Goal: Task Accomplishment & Management: Use online tool/utility

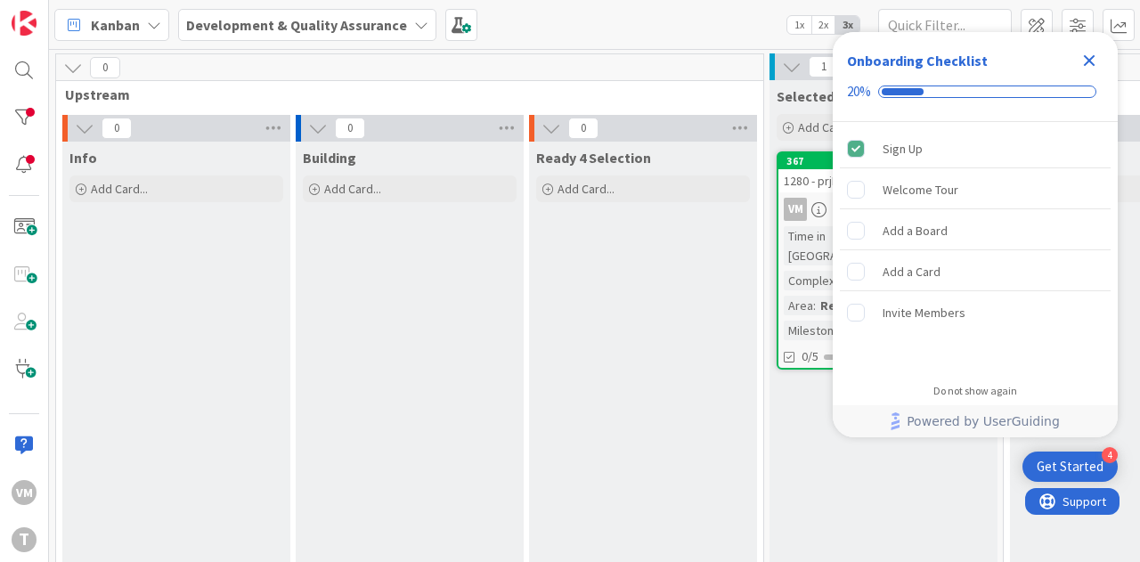
click at [1078, 62] on div "Close Checklist" at bounding box center [1089, 60] width 28 height 28
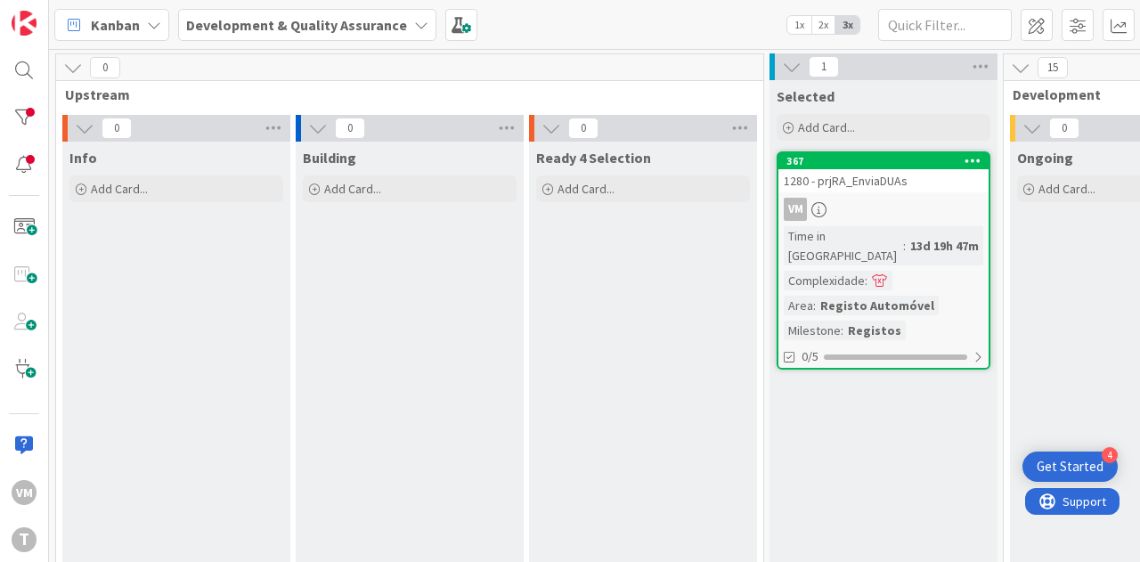
click at [889, 198] on div "VM" at bounding box center [883, 209] width 210 height 23
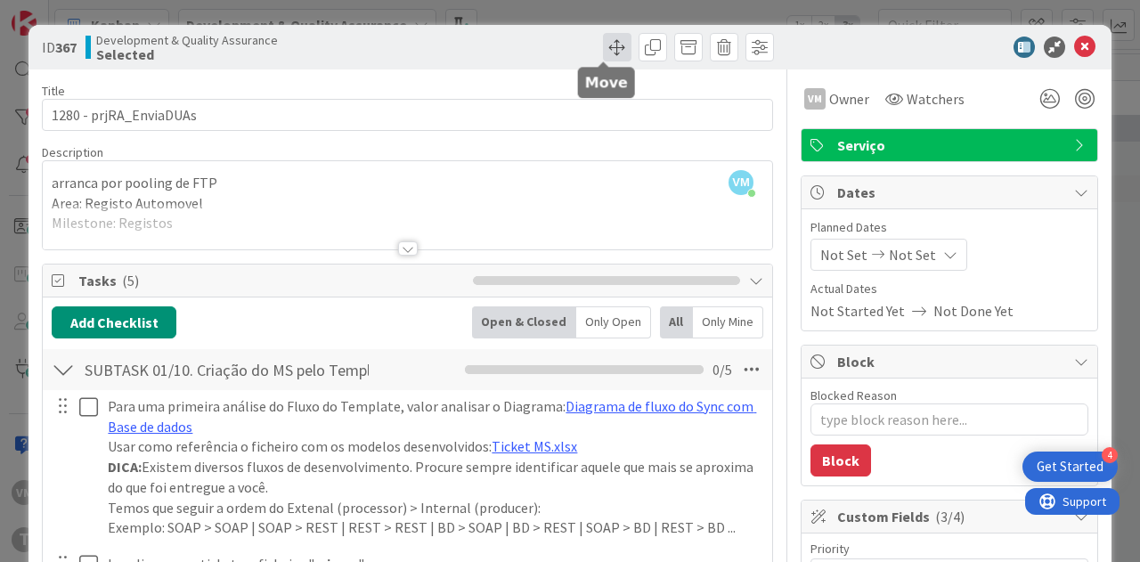
click at [618, 42] on span at bounding box center [617, 47] width 28 height 28
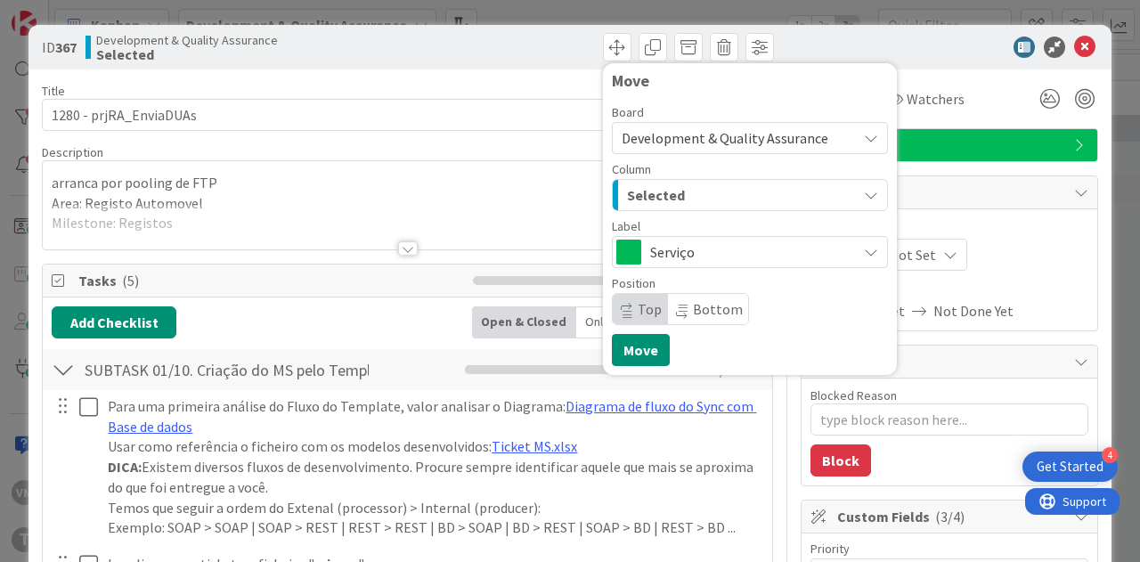
click at [689, 190] on div "Selected" at bounding box center [739, 195] width 234 height 28
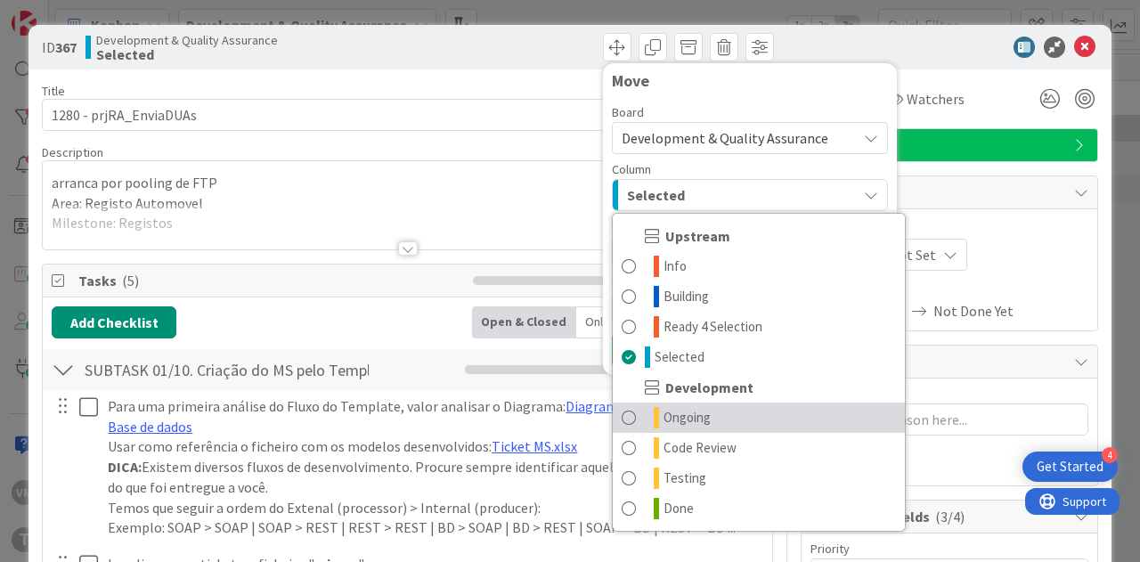
click at [682, 407] on span "Ongoing" at bounding box center [686, 417] width 47 height 21
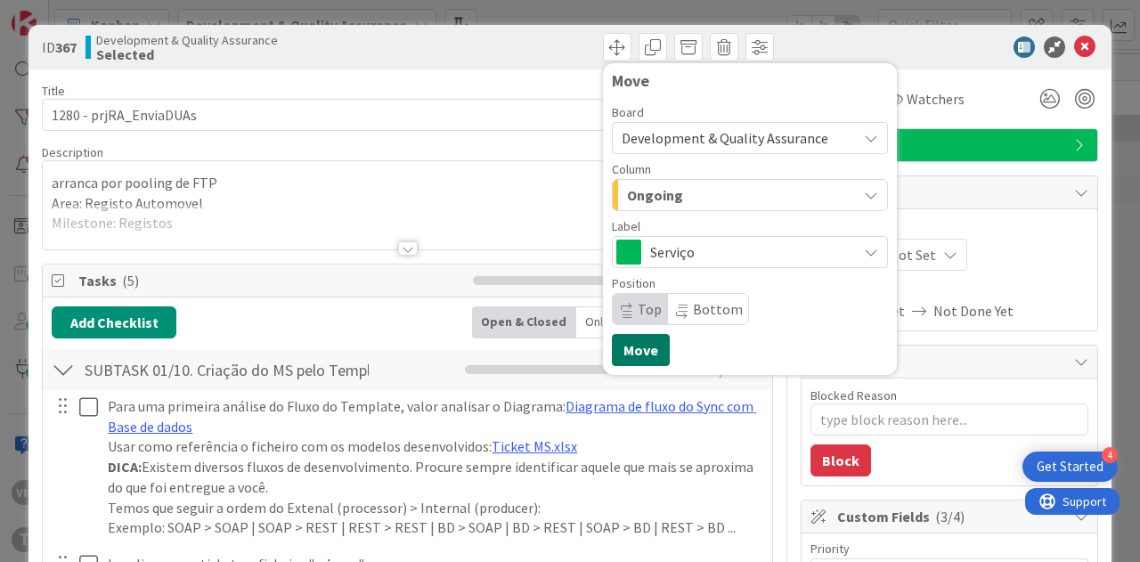
click at [638, 352] on button "Move" at bounding box center [641, 350] width 58 height 32
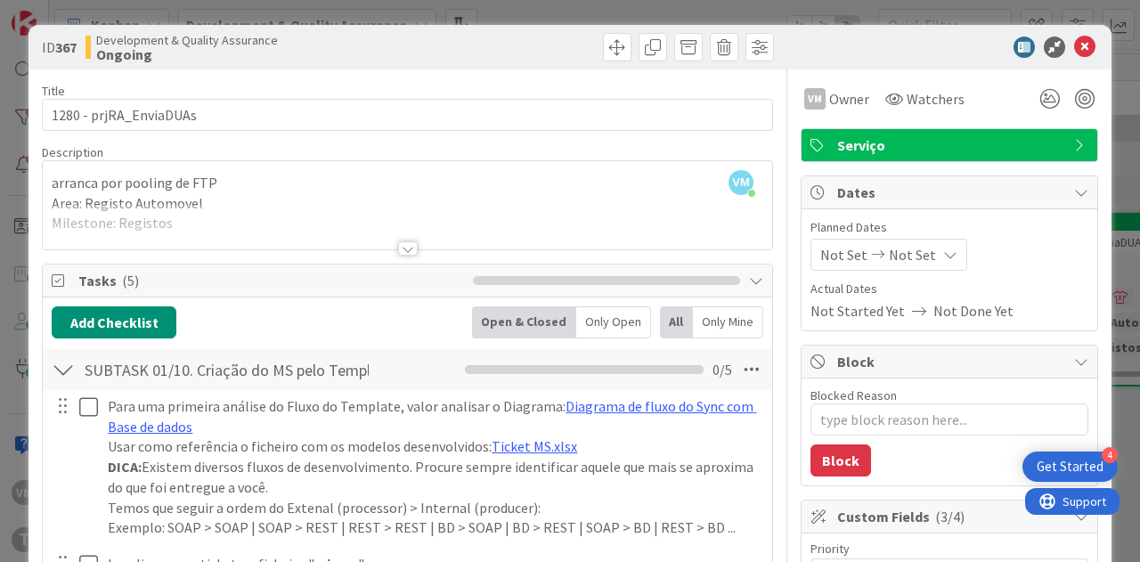
click at [403, 239] on div at bounding box center [407, 226] width 729 height 45
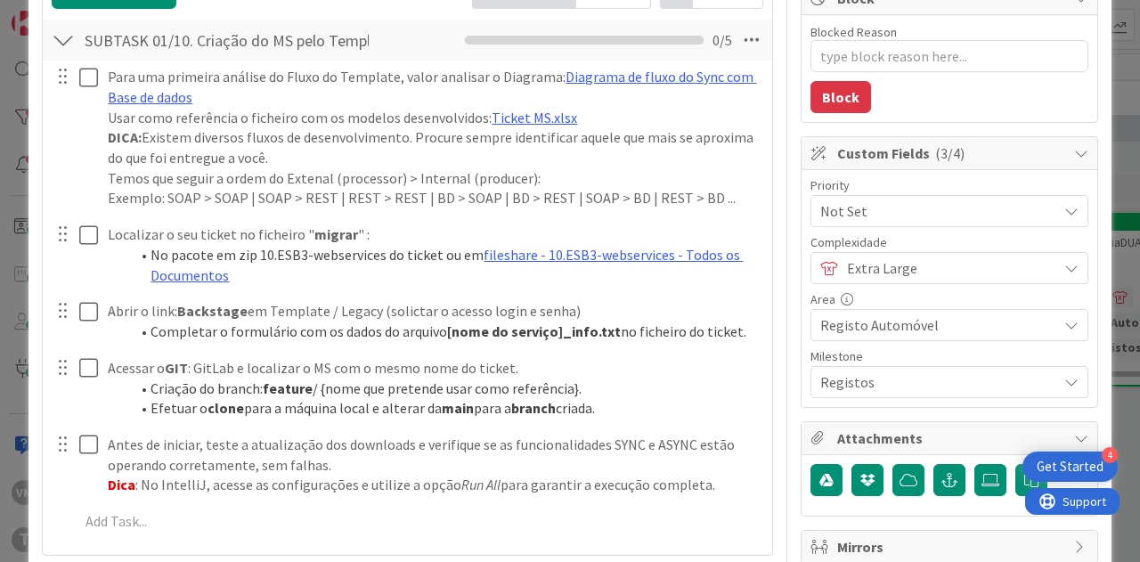
scroll to position [178, 0]
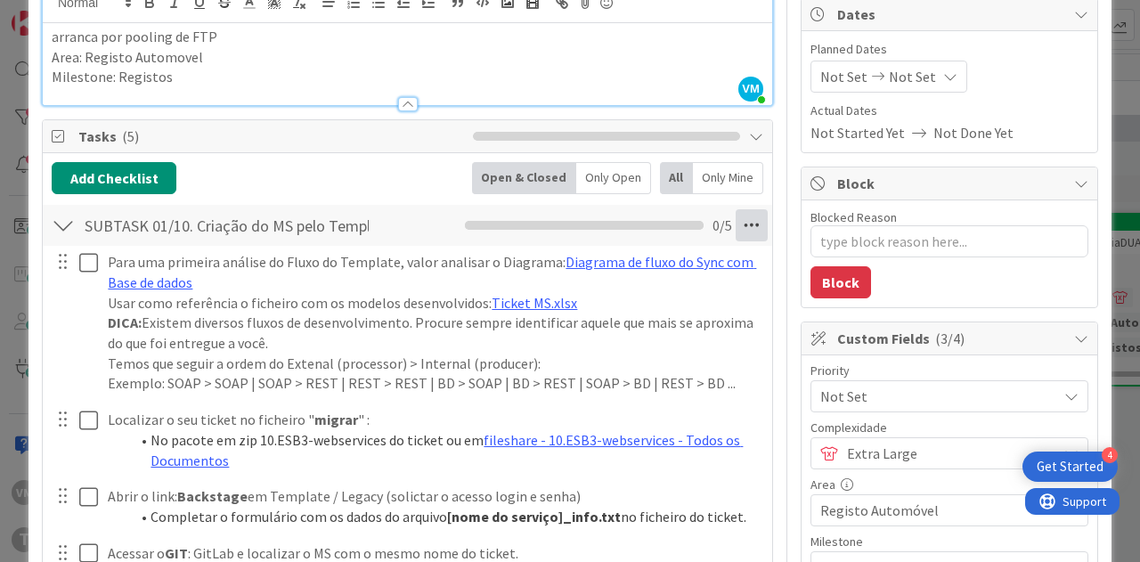
click at [736, 217] on icon at bounding box center [752, 225] width 32 height 32
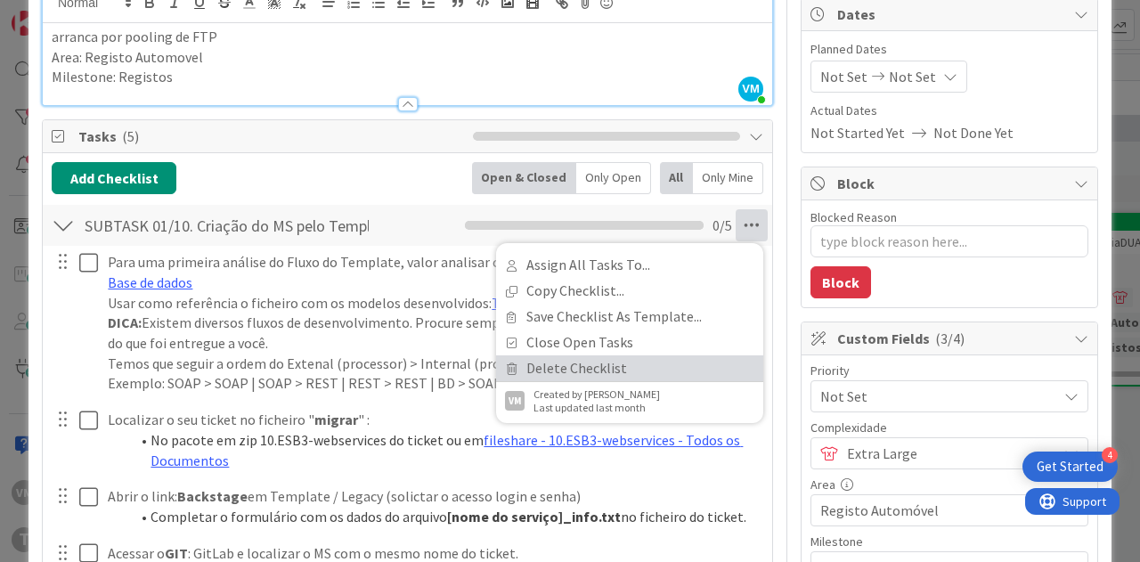
click at [578, 362] on link "Delete Checklist" at bounding box center [629, 368] width 267 height 26
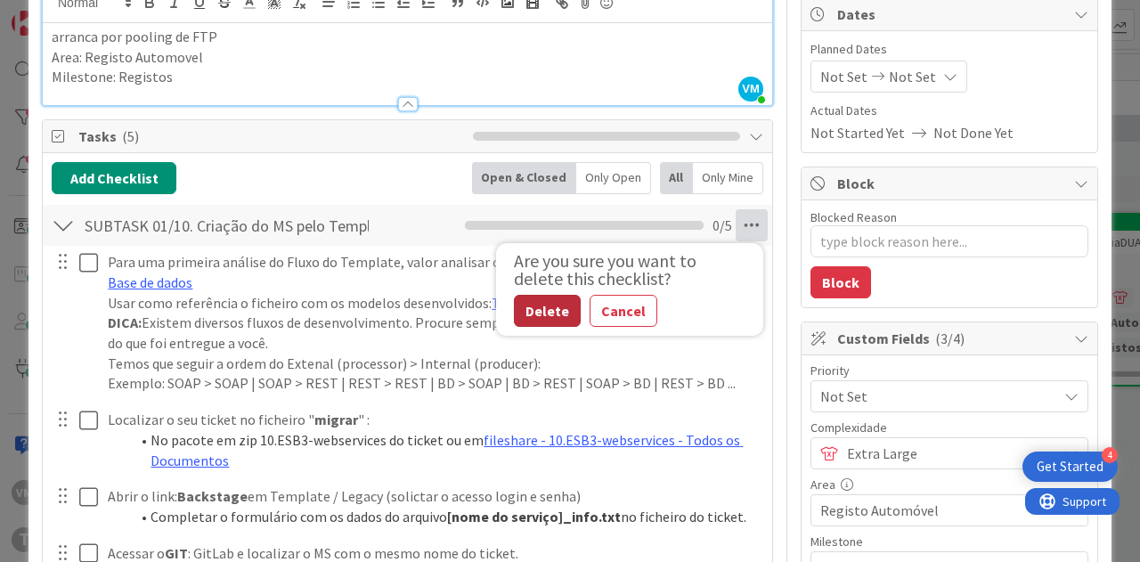
click at [540, 309] on button "Delete" at bounding box center [547, 311] width 67 height 32
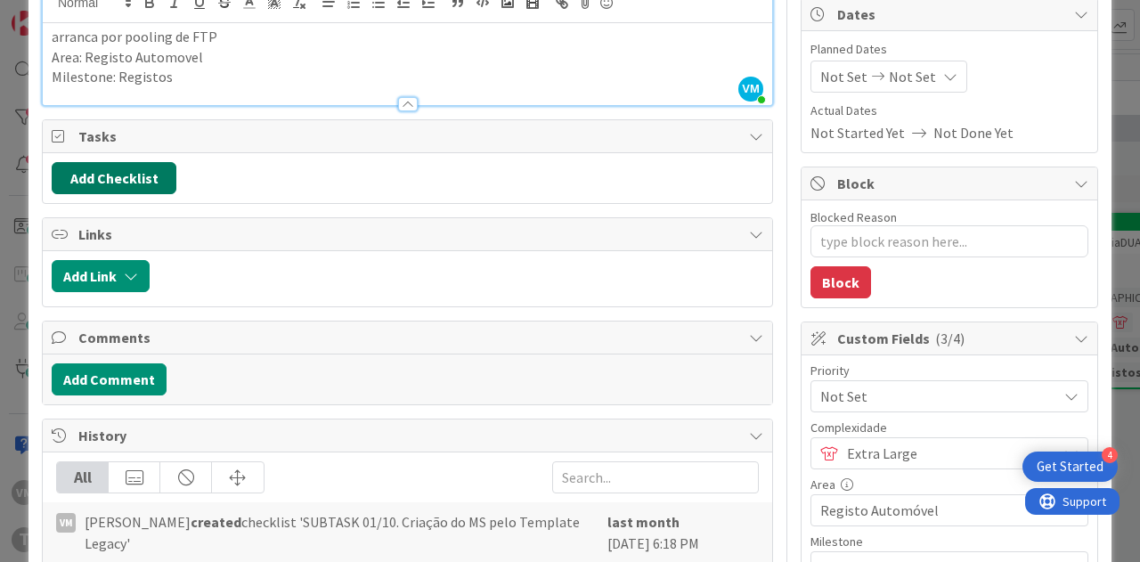
click at [112, 178] on button "Add Checklist" at bounding box center [114, 178] width 125 height 32
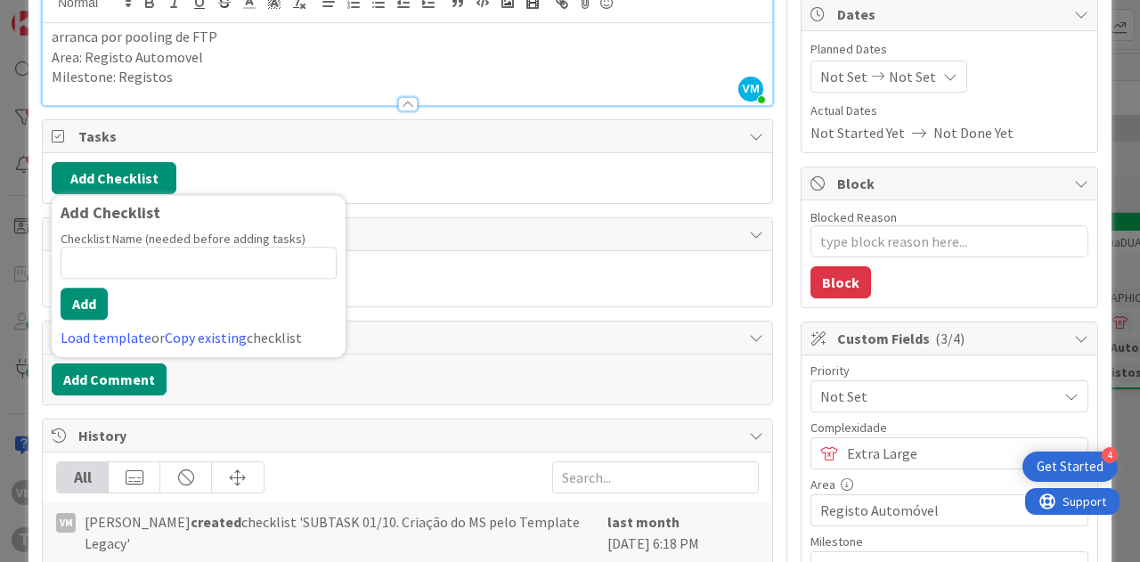
click at [595, 183] on div "Add Checklist Add Checklist Checklist Name (needed before adding tasks) 0 / 64 …" at bounding box center [408, 178] width 712 height 32
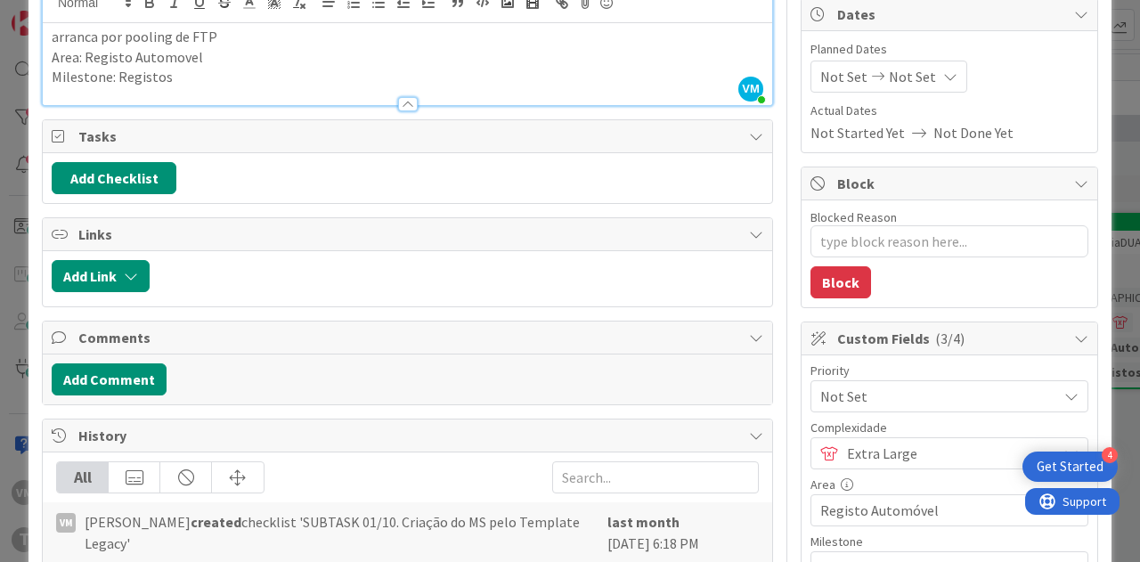
scroll to position [0, 0]
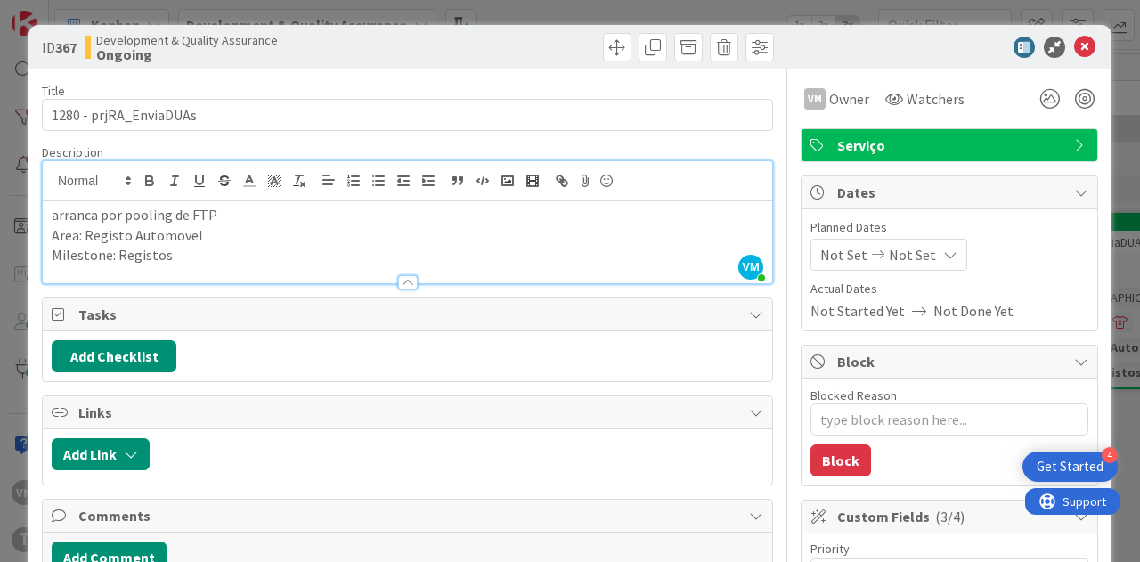
type textarea "x"
